Goal: Task Accomplishment & Management: Use online tool/utility

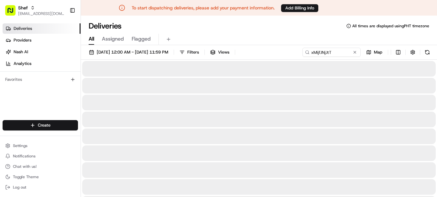
click at [329, 53] on input "xMijfJNjJtT" at bounding box center [332, 52] width 58 height 9
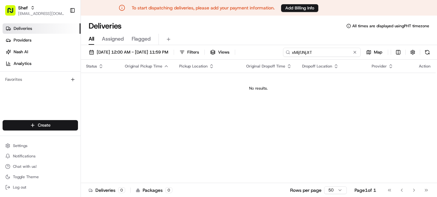
click at [324, 51] on input "xMijfJNjJtT" at bounding box center [322, 52] width 78 height 9
type input "xMijfJNjJtt"
click at [116, 40] on span "Assigned" at bounding box center [113, 39] width 22 height 8
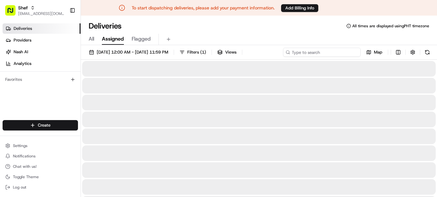
click at [328, 55] on input at bounding box center [322, 52] width 78 height 9
paste input "manually create a delivery for the PM drop-off."
click at [328, 53] on input "manually create a delivery for the PM drop-off." at bounding box center [322, 52] width 78 height 9
paste input "manually create a delivery for the PM drop-off."
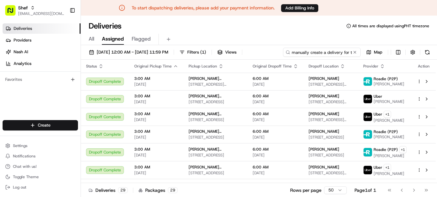
scroll to position [0, 118]
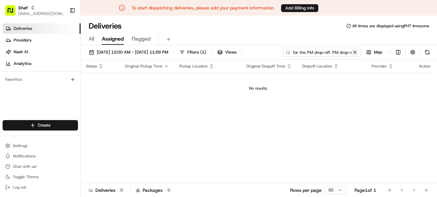
type input "manually create a delivery for the manually create a delivery for the PM drop-o…"
click at [356, 51] on button at bounding box center [355, 52] width 6 height 6
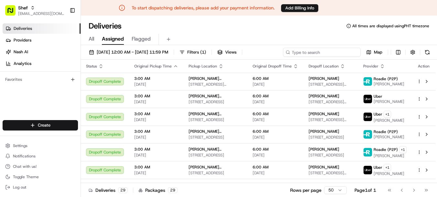
click at [318, 52] on input at bounding box center [322, 52] width 78 height 9
paste input "xMijfJNjJtT"
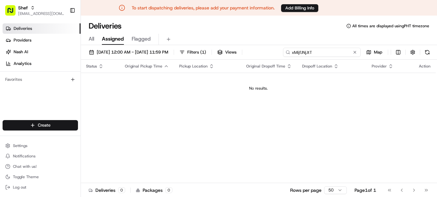
type input "xMijfJNjJtT"
click at [99, 66] on icon "button" at bounding box center [100, 65] width 5 height 5
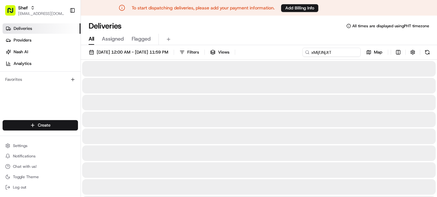
click at [89, 36] on span "All" at bounding box center [92, 39] width 6 height 8
click at [112, 38] on span "Assigned" at bounding box center [113, 39] width 22 height 8
click at [330, 50] on input at bounding box center [322, 52] width 78 height 9
click at [322, 50] on input at bounding box center [322, 52] width 78 height 9
paste input "xMijfJNjJtT"
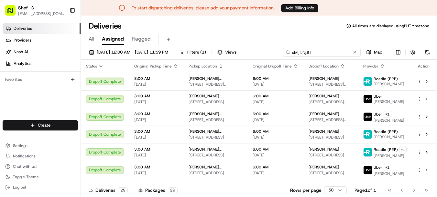
type input "xMijfJNjJtT"
